Goal: Find contact information: Find contact information

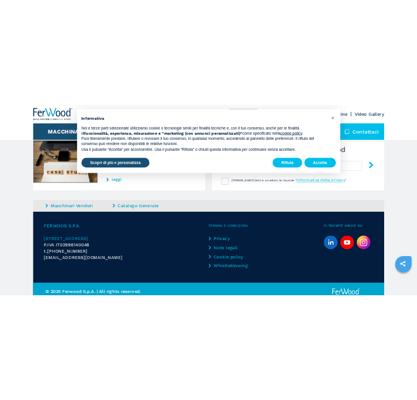
scroll to position [1184, 0]
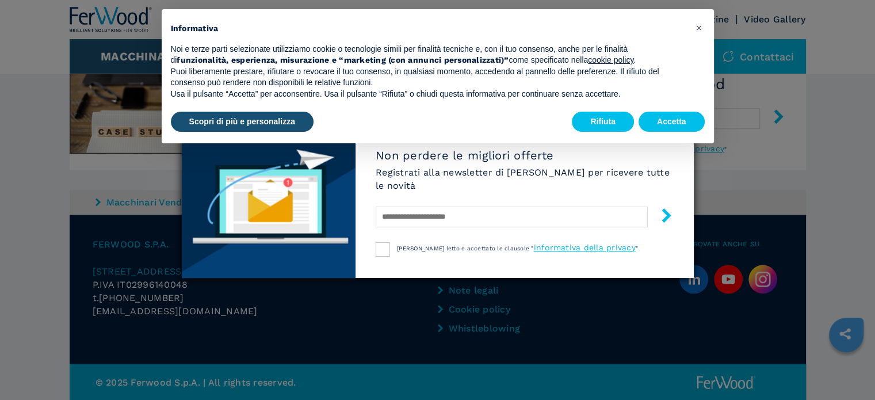
drag, startPoint x: 177, startPoint y: 311, endPoint x: 64, endPoint y: 324, distance: 114.1
click at [64, 324] on div "NEWSLETTER Non perdere le migliori offerte Registrati alla newsletter di [PERSO…" at bounding box center [437, 200] width 875 height 400
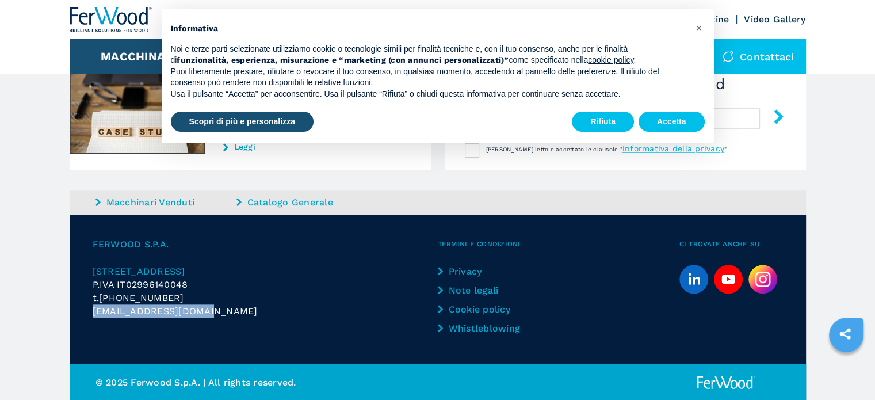
drag, startPoint x: 83, startPoint y: 310, endPoint x: 216, endPoint y: 308, distance: 133.0
click at [216, 308] on div "FERWOOD S.P.A. [STREET_ADDRESS] P.IVA IT02996140048 t. [PHONE_NUMBER] [EMAIL_AD…" at bounding box center [438, 289] width 737 height 149
copy span "[EMAIL_ADDRESS][DOMAIN_NAME]"
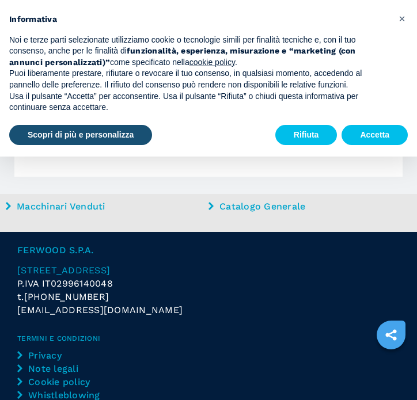
scroll to position [2309, 0]
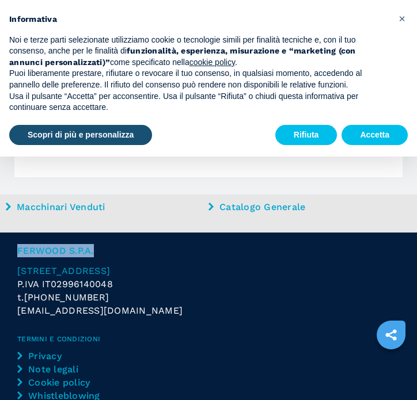
drag, startPoint x: 101, startPoint y: 253, endPoint x: 18, endPoint y: 252, distance: 82.9
click at [18, 252] on span "FERWOOD S.P.A." at bounding box center [208, 250] width 382 height 13
copy span "FERWOOD S.P.A."
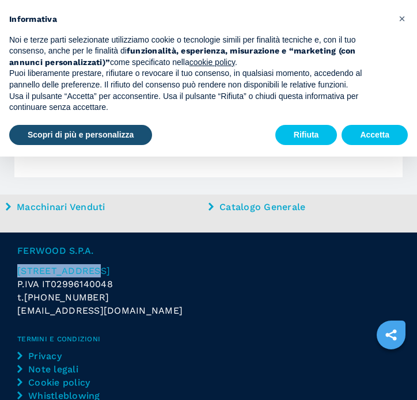
drag, startPoint x: 13, startPoint y: 269, endPoint x: 86, endPoint y: 269, distance: 73.7
click at [86, 269] on div "FERWOOD S.P.A. [STREET_ADDRESS] P.IVA IT02996140048 t. [PHONE_NUMBER] [EMAIL_AD…" at bounding box center [208, 370] width 417 height 274
copy span "[STREET_ADDRESS]"
drag, startPoint x: 225, startPoint y: 277, endPoint x: 162, endPoint y: 270, distance: 63.7
click at [162, 270] on div "FERWOOD S.P.A. [STREET_ADDRESS] P.IVA IT02996140048 t. [PHONE_NUMBER] [EMAIL_AD…" at bounding box center [208, 280] width 382 height 73
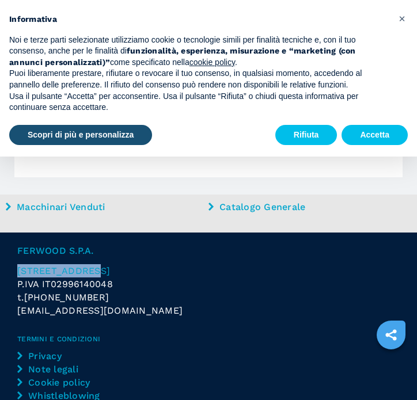
copy span "Pollenzo"
click at [179, 278] on p "P.IVA IT02996140048" at bounding box center [208, 283] width 382 height 13
drag, startPoint x: 150, startPoint y: 309, endPoint x: 162, endPoint y: 310, distance: 12.7
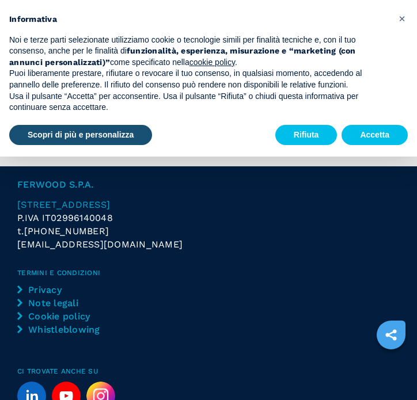
scroll to position [2367, 0]
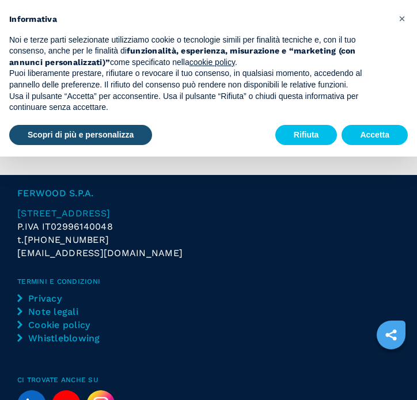
drag, startPoint x: 181, startPoint y: 280, endPoint x: 207, endPoint y: 279, distance: 25.9
drag, startPoint x: 150, startPoint y: 250, endPoint x: 13, endPoint y: 257, distance: 136.6
click at [13, 257] on div "FERWOOD S.P.A. [STREET_ADDRESS] P.IVA IT02996140048 t. [PHONE_NUMBER] [EMAIL_AD…" at bounding box center [208, 312] width 417 height 274
copy span "[EMAIL_ADDRESS][DOMAIN_NAME]"
drag, startPoint x: 111, startPoint y: 237, endPoint x: 104, endPoint y: 239, distance: 8.0
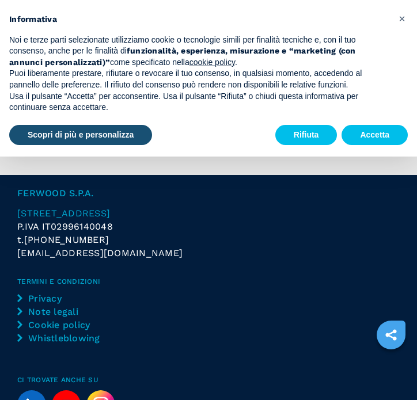
click at [104, 239] on div "t. [PHONE_NUMBER]" at bounding box center [208, 239] width 382 height 13
drag, startPoint x: 104, startPoint y: 239, endPoint x: 64, endPoint y: 242, distance: 39.8
click at [62, 242] on div "t. [PHONE_NUMBER]" at bounding box center [208, 239] width 382 height 13
click at [135, 234] on div "t. [PHONE_NUMBER]" at bounding box center [208, 239] width 382 height 13
drag, startPoint x: 109, startPoint y: 241, endPoint x: 101, endPoint y: 240, distance: 7.6
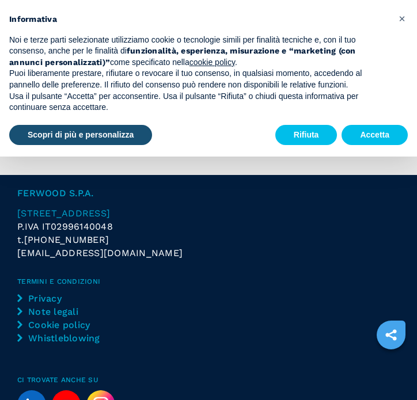
click at [101, 240] on div "t. [PHONE_NUMBER]" at bounding box center [208, 239] width 382 height 13
copy div "t. [PHONE_NUMBER]"
click at [236, 298] on link "Privacy" at bounding box center [184, 298] width 334 height 13
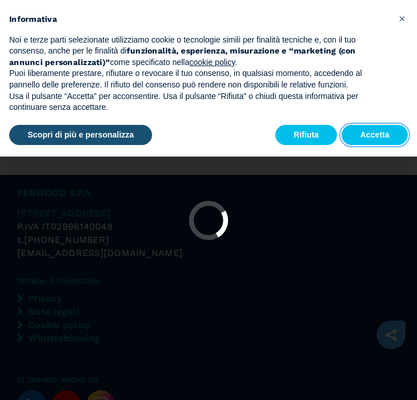
scroll to position [0, 0]
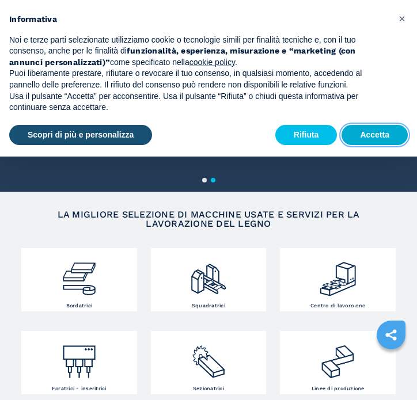
click at [380, 132] on button "Accetta" at bounding box center [374, 135] width 66 height 21
